Goal: Transaction & Acquisition: Subscribe to service/newsletter

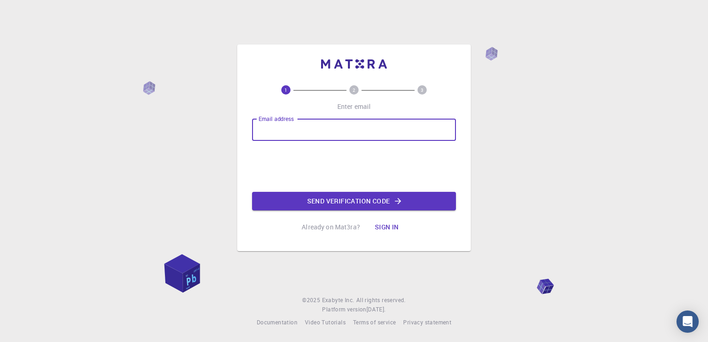
click at [257, 129] on input "Email address" at bounding box center [354, 130] width 204 height 22
type input "rosalia.mosae@gmail.com"
